Goal: Task Accomplishment & Management: Use online tool/utility

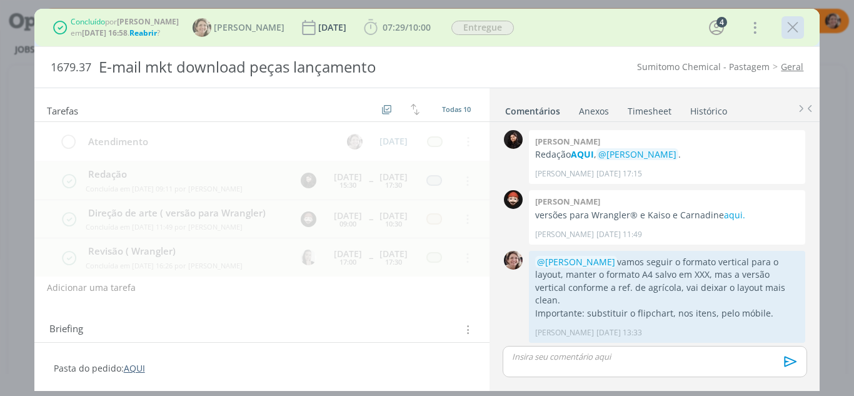
scroll to position [559, 0]
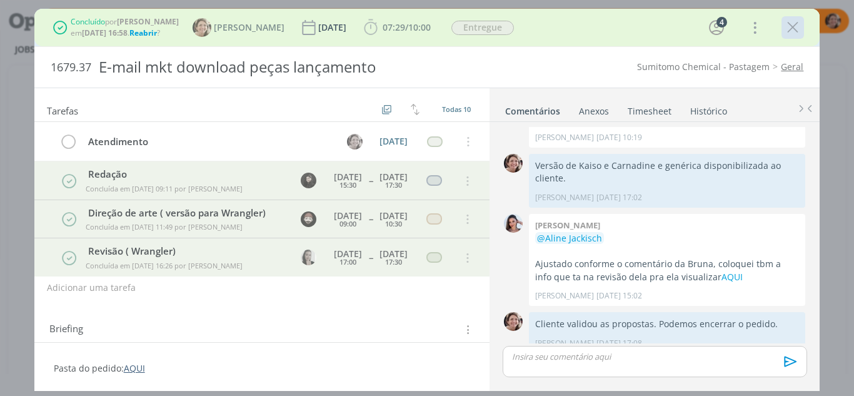
click at [795, 31] on icon "dialog" at bounding box center [792, 27] width 19 height 19
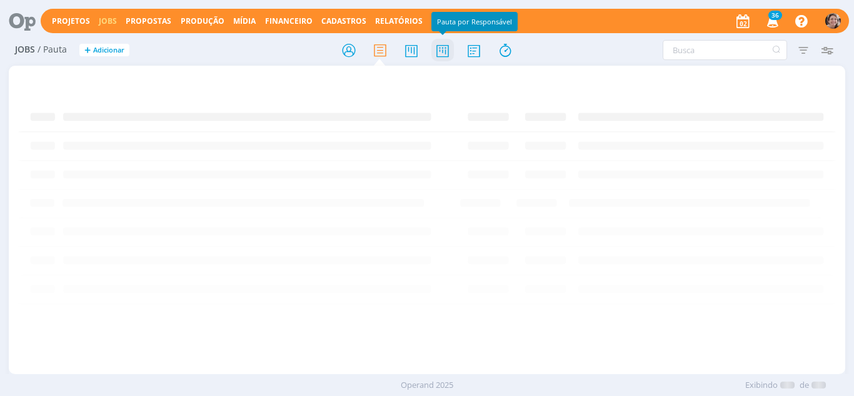
click at [449, 54] on icon at bounding box center [442, 50] width 23 height 24
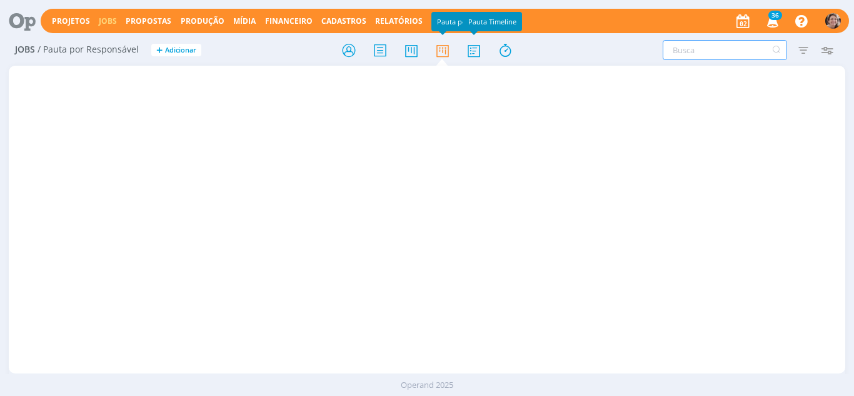
click at [707, 51] on input "text" at bounding box center [725, 50] width 124 height 20
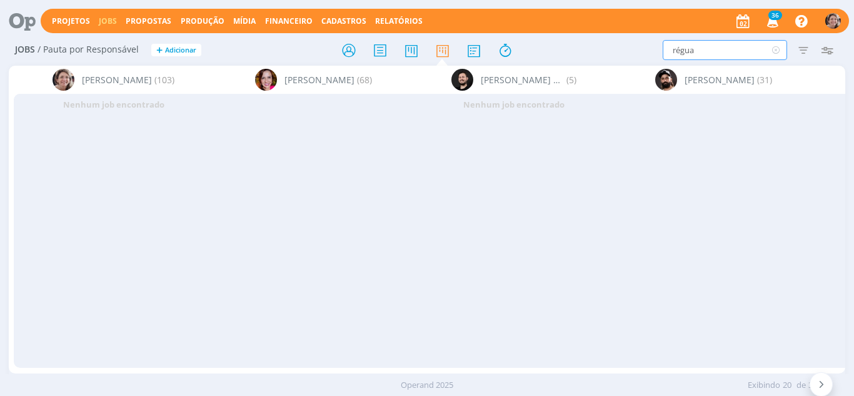
type input "régua"
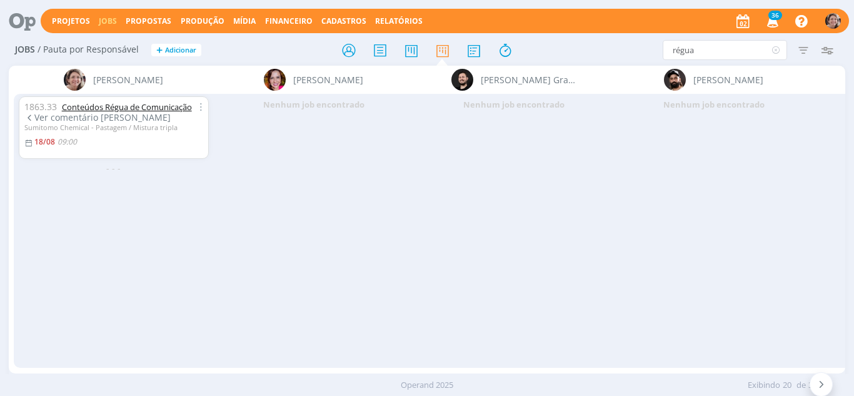
click at [143, 111] on link "Conteúdos Régua de Comunicação" at bounding box center [127, 106] width 130 height 11
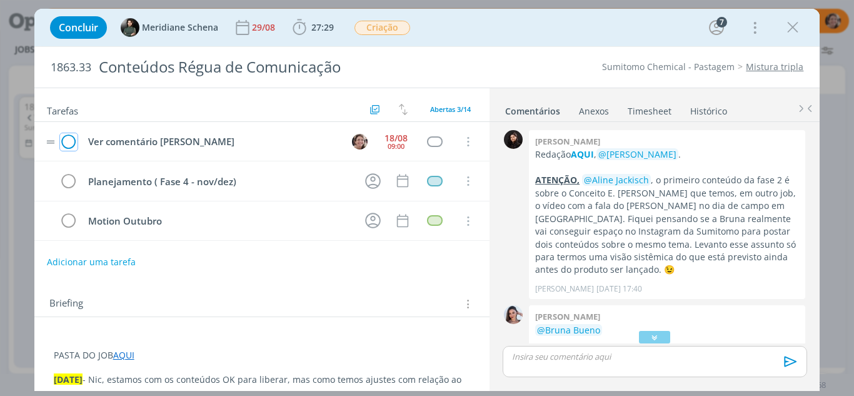
click at [70, 140] on icon "dialog" at bounding box center [69, 142] width 18 height 19
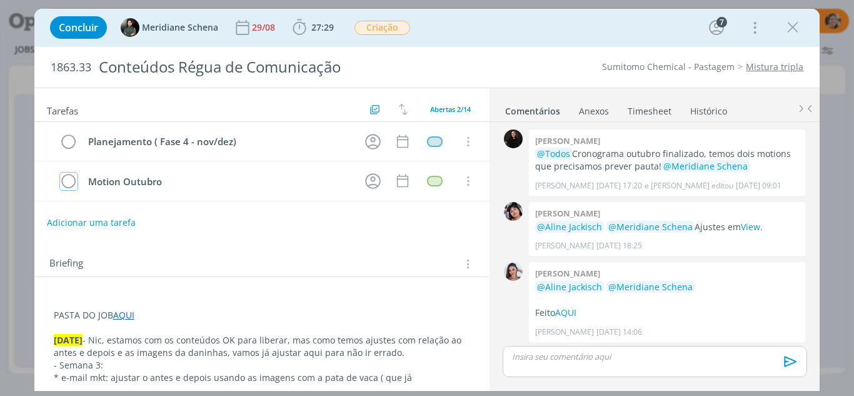
scroll to position [434, 0]
click at [292, 26] on icon "dialog" at bounding box center [299, 27] width 19 height 19
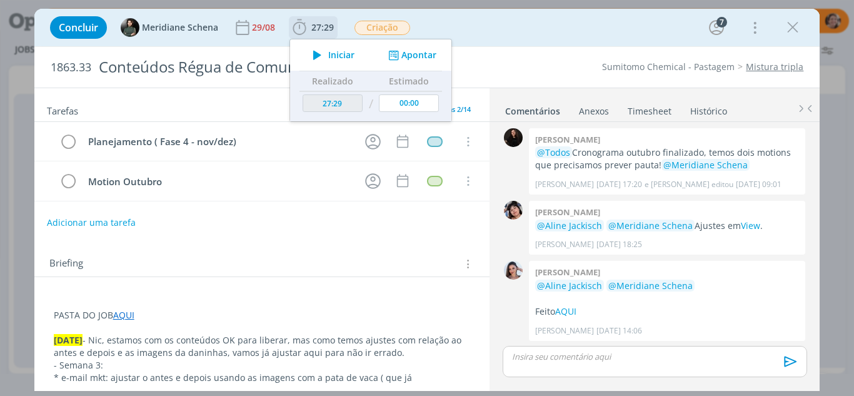
click at [326, 51] on icon "dialog" at bounding box center [317, 55] width 22 height 16
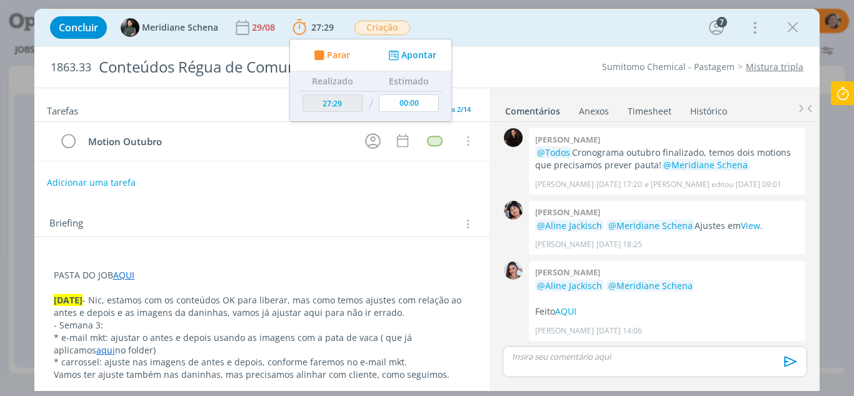
scroll to position [63, 0]
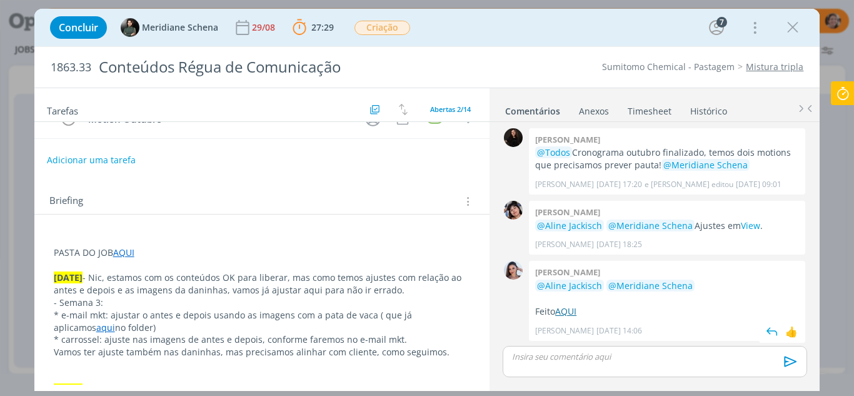
click at [572, 309] on link "AQUI" at bounding box center [565, 311] width 21 height 12
click at [541, 358] on p "dialog" at bounding box center [655, 356] width 284 height 11
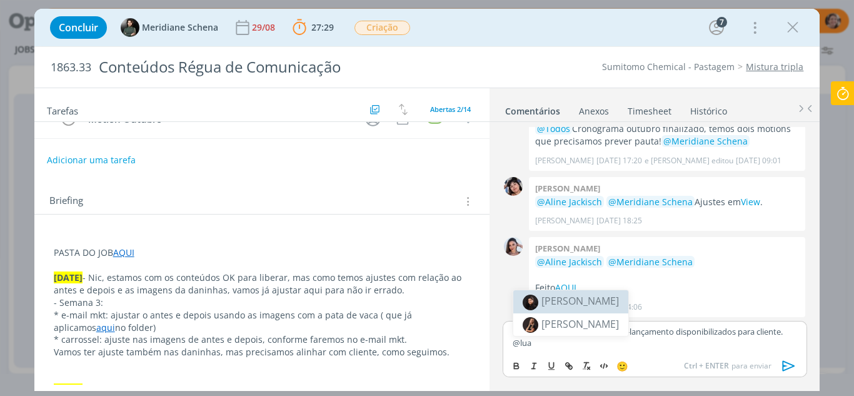
click at [583, 305] on span "[PERSON_NAME]" at bounding box center [580, 301] width 78 height 14
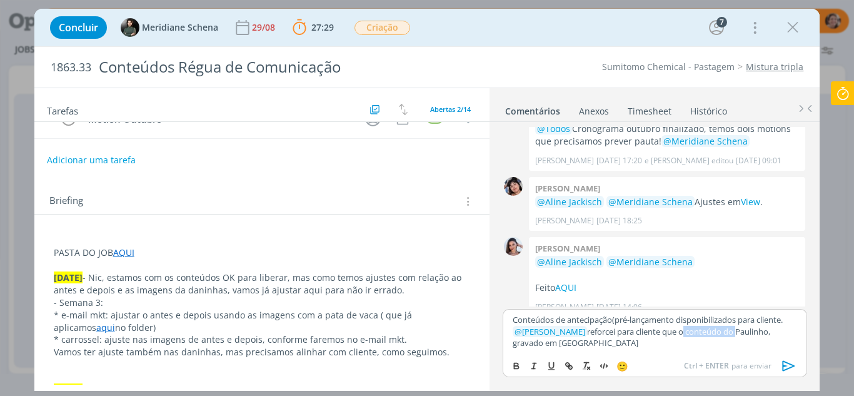
drag, startPoint x: 733, startPoint y: 333, endPoint x: 679, endPoint y: 334, distance: 54.4
click at [679, 334] on p "﻿ @ Luana Andrade ﻿ reforcei para cliente que o conteúdo do Paulinho, gravado e…" at bounding box center [655, 337] width 284 height 23
click at [611, 341] on p "﻿ @ Luana Andrade ﻿ reforcei para cliente que o vídeo com o depoimento do Pauli…" at bounding box center [655, 337] width 284 height 23
click at [633, 342] on p "﻿ @ Luana Andrade ﻿ reforcei para cliente que o vídeo com o depoimento do Pauli…" at bounding box center [655, 337] width 284 height 23
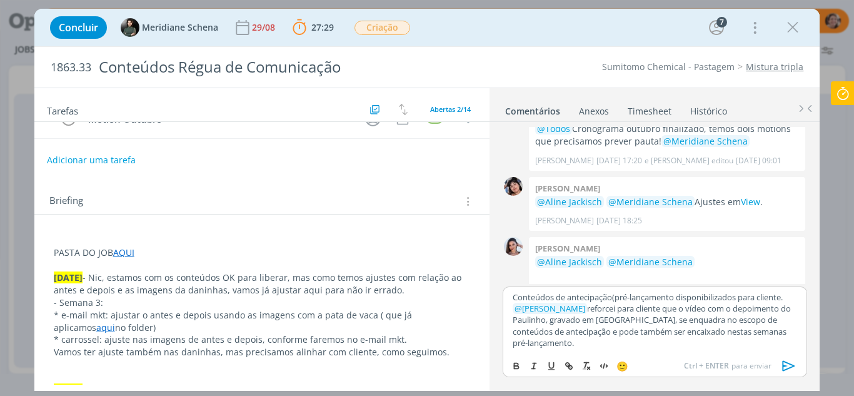
click at [786, 367] on icon "dialog" at bounding box center [788, 365] width 19 height 19
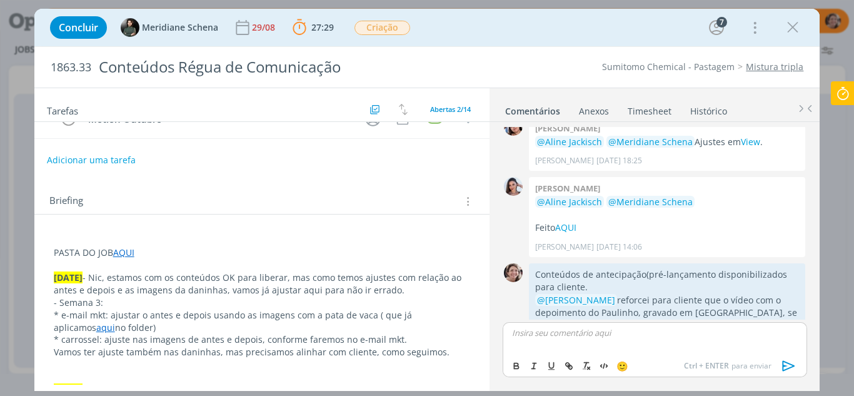
scroll to position [569, 0]
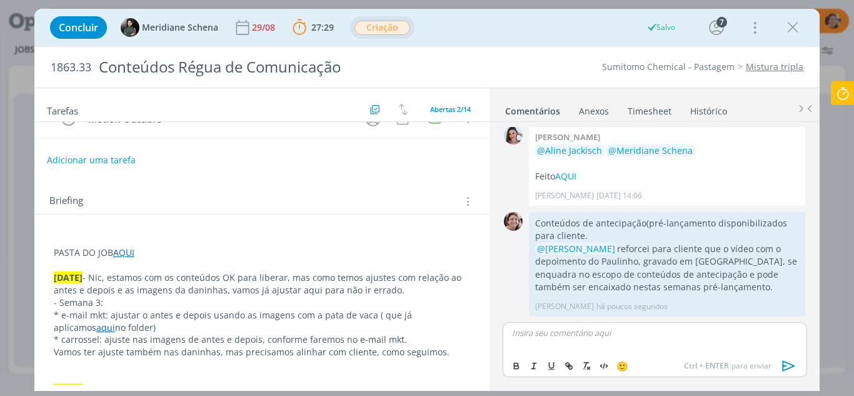
click at [392, 25] on span "Criação" at bounding box center [382, 28] width 56 height 14
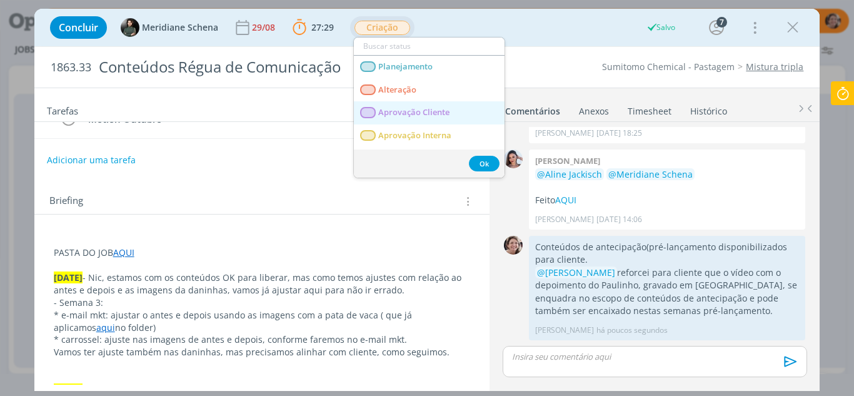
click at [411, 108] on span "Aprovação Cliente" at bounding box center [413, 113] width 71 height 10
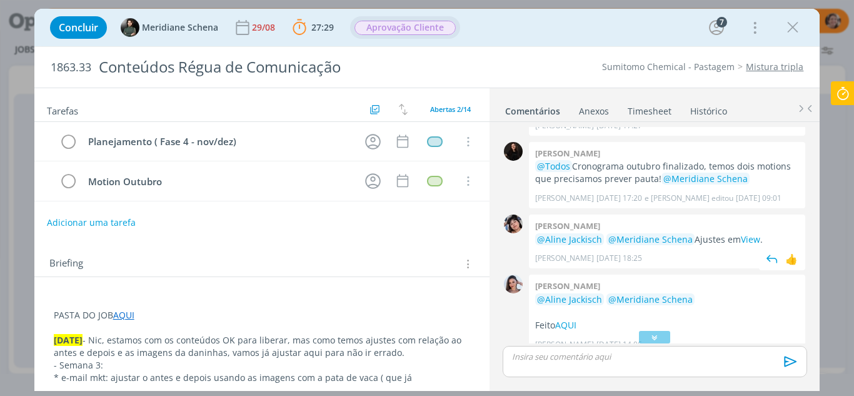
scroll to position [358, 0]
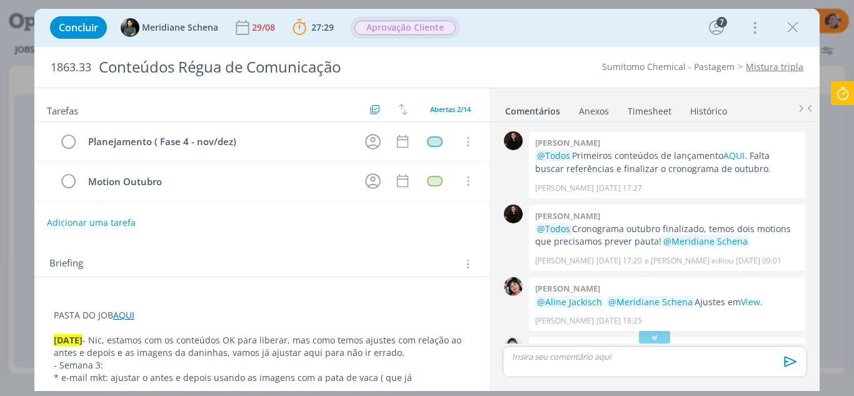
click at [851, 98] on icon at bounding box center [842, 93] width 23 height 24
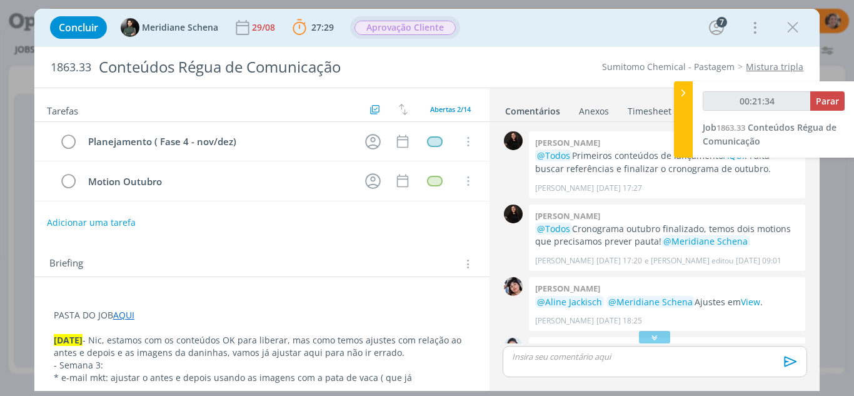
type input "00:21:35"
click at [830, 103] on span "Parar" at bounding box center [827, 101] width 23 height 12
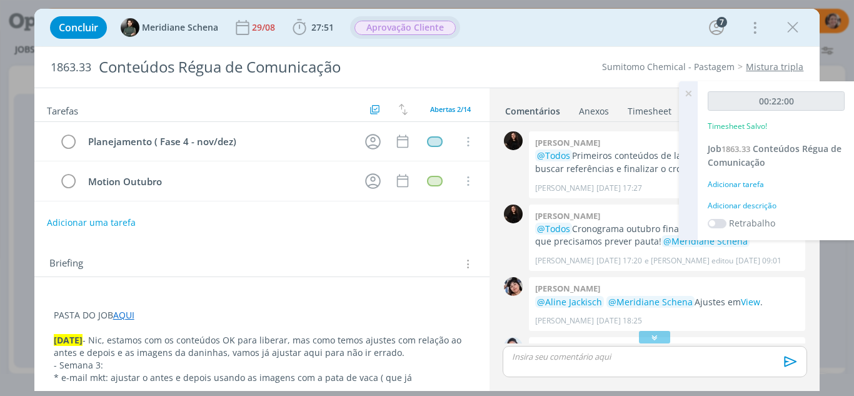
click at [691, 89] on icon at bounding box center [688, 93] width 23 height 24
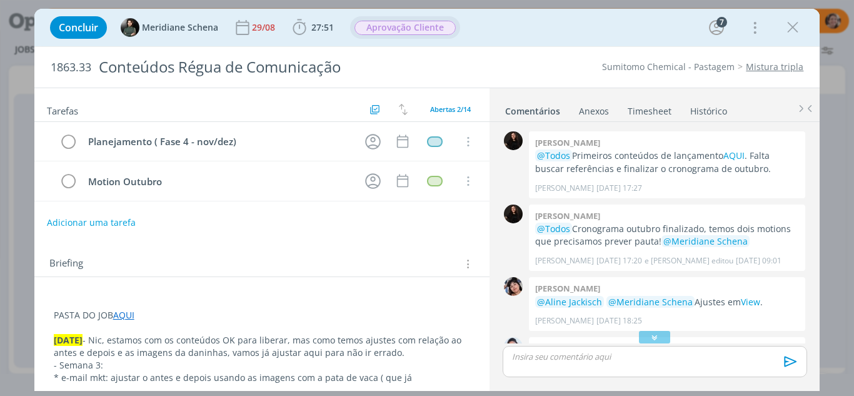
click at [659, 108] on link "Timesheet" at bounding box center [649, 108] width 45 height 18
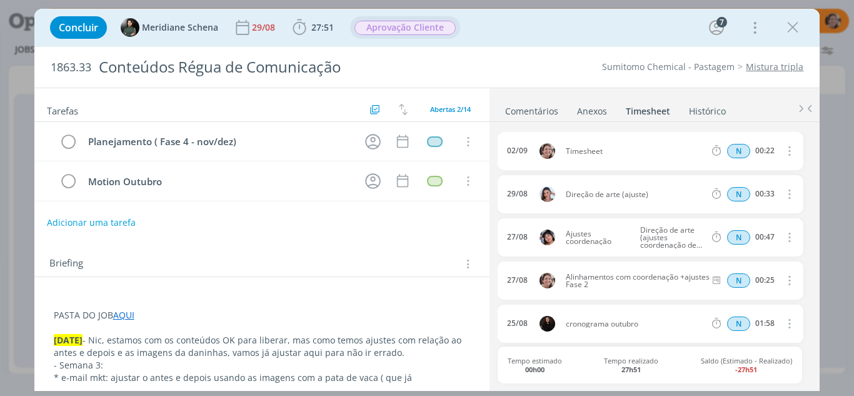
click at [785, 147] on icon "dialog" at bounding box center [789, 150] width 14 height 15
click at [737, 191] on link "Editar" at bounding box center [753, 193] width 99 height 20
drag, startPoint x: 605, startPoint y: 150, endPoint x: 510, endPoint y: 153, distance: 95.1
click at [499, 153] on body "Projetos Jobs Propostas Produção Mídia Financeiro Cadastros Relatórios 36 Notif…" at bounding box center [427, 198] width 854 height 396
click at [587, 158] on div "Apresentação propostas e defesa" at bounding box center [600, 151] width 68 height 31
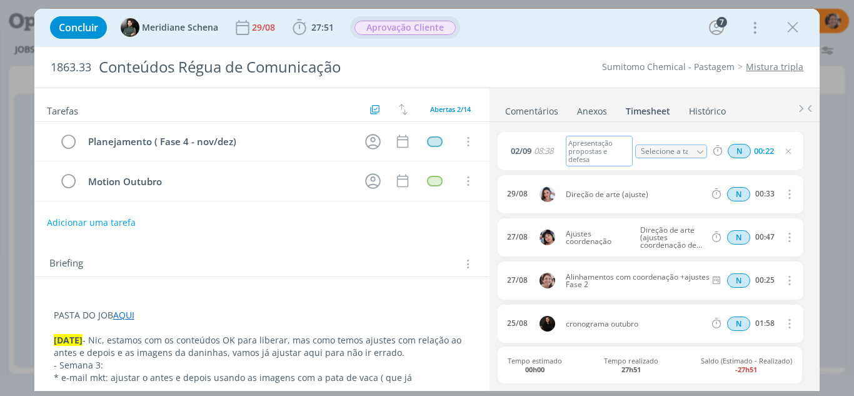
click at [589, 158] on div "Apresentação propostas e defesa" at bounding box center [600, 151] width 68 height 31
click at [784, 153] on icon "dialog" at bounding box center [788, 151] width 10 height 10
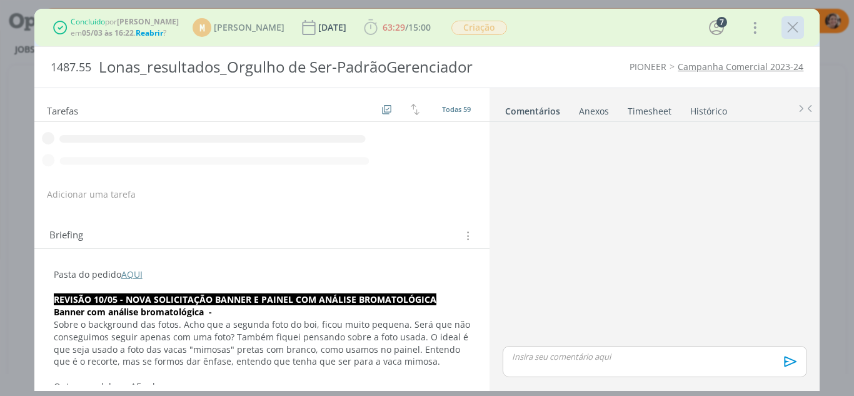
click at [797, 31] on icon "dialog" at bounding box center [792, 27] width 19 height 19
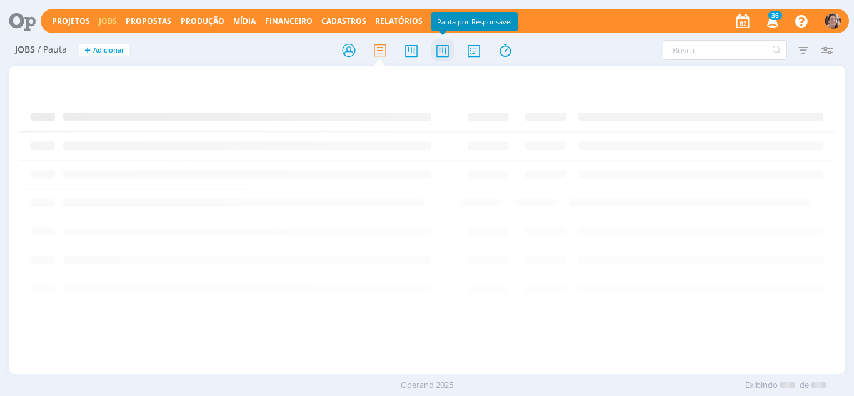
click at [441, 56] on icon at bounding box center [442, 50] width 23 height 24
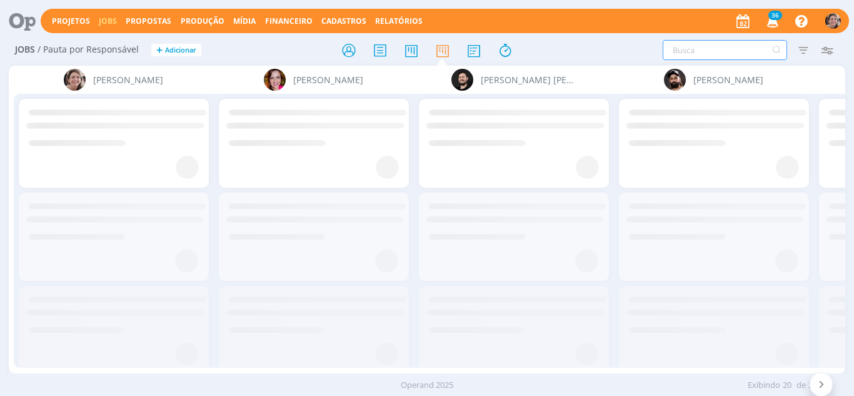
click at [706, 46] on input "text" at bounding box center [725, 50] width 124 height 20
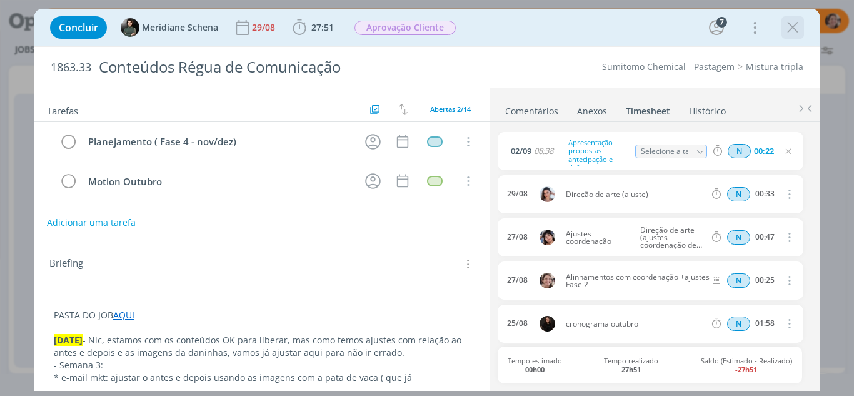
click at [794, 27] on icon "dialog" at bounding box center [792, 27] width 19 height 19
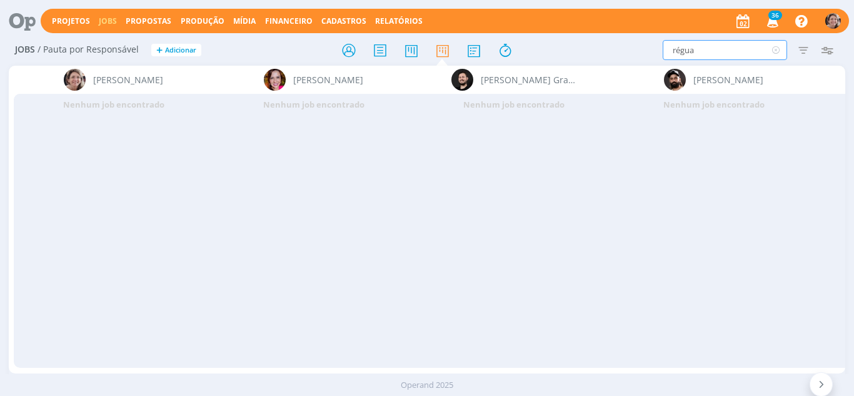
drag, startPoint x: 692, startPoint y: 49, endPoint x: 578, endPoint y: 63, distance: 115.2
click at [578, 63] on div "Jobs / Pauta por Responsável + Adicionar régua Filtrar Filtrar Limpar régua Tip…" at bounding box center [427, 50] width 837 height 31
type input "algodão"
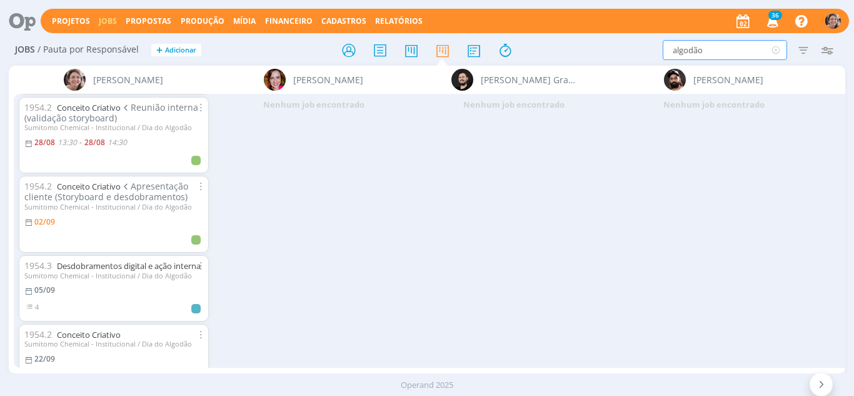
scroll to position [124, 0]
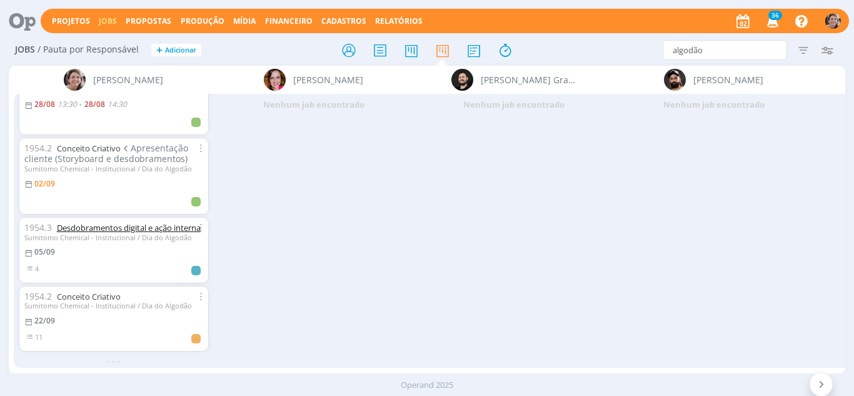
click at [83, 222] on link "Desdobramentos digital e ação interna" at bounding box center [129, 227] width 144 height 11
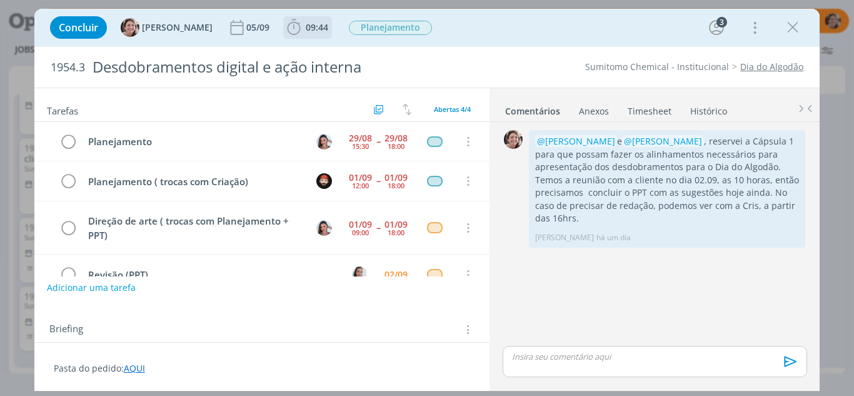
click at [287, 33] on icon "dialog" at bounding box center [293, 27] width 13 height 16
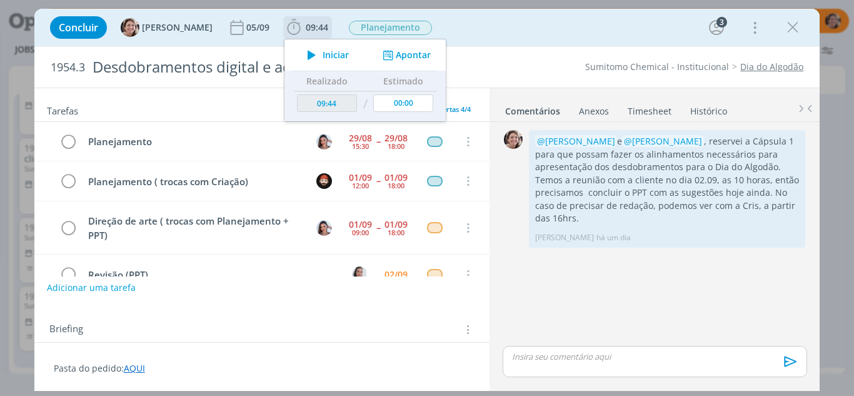
click at [323, 54] on span "Iniciar" at bounding box center [336, 55] width 26 height 9
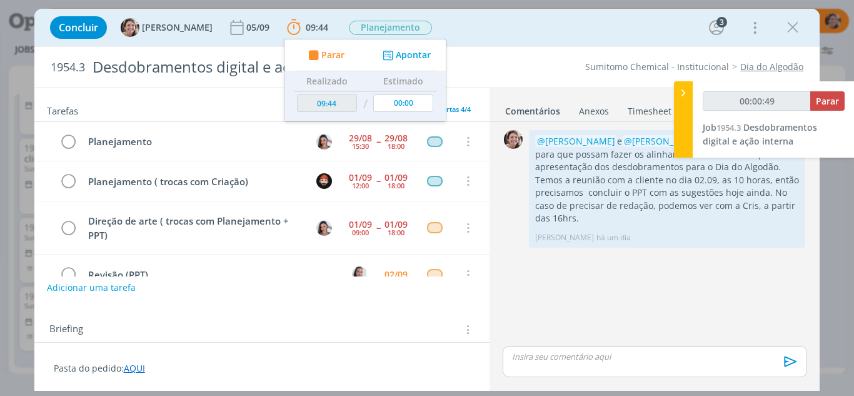
type input "00:00:50"
drag, startPoint x: 683, startPoint y: 93, endPoint x: 607, endPoint y: 78, distance: 77.2
click at [683, 93] on icon at bounding box center [683, 92] width 13 height 13
